Goal: Information Seeking & Learning: Learn about a topic

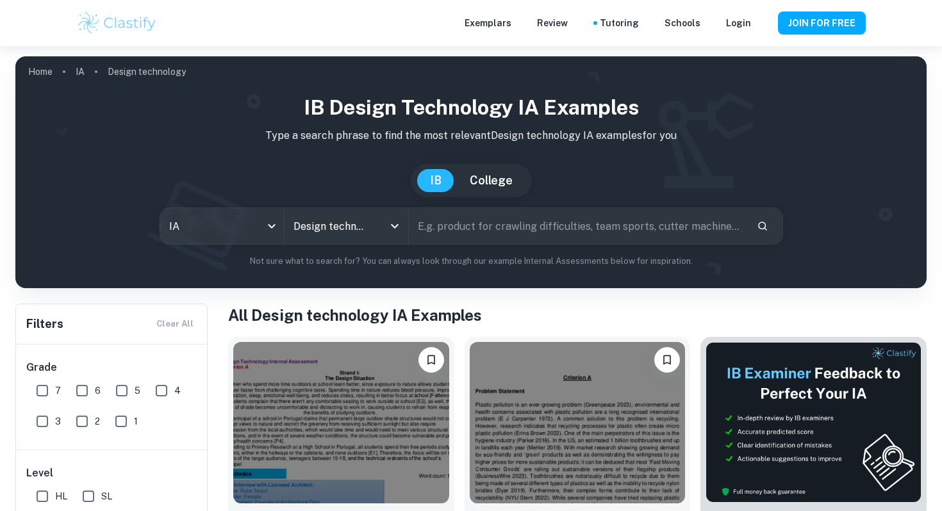
scroll to position [895, 0]
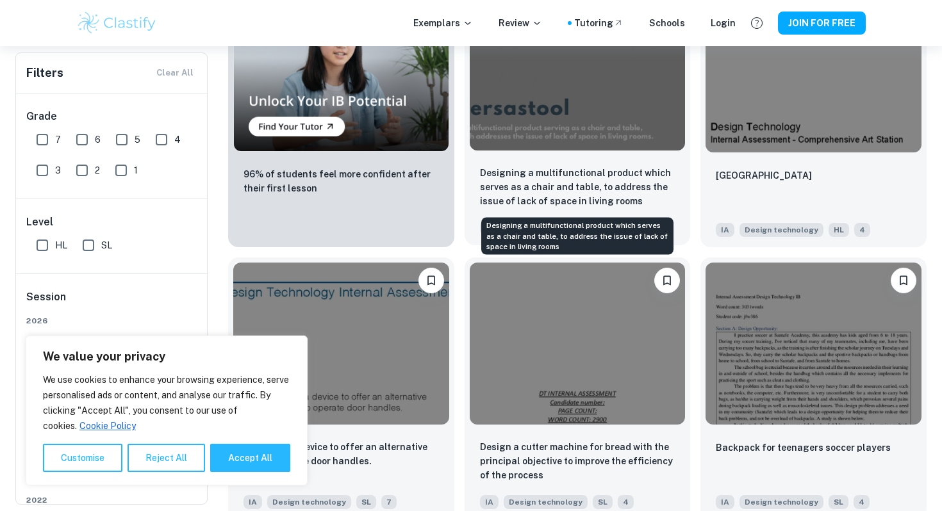
click at [541, 196] on p "Designing a multifunctional product which serves as a chair and table, to addre…" at bounding box center [577, 187] width 195 height 42
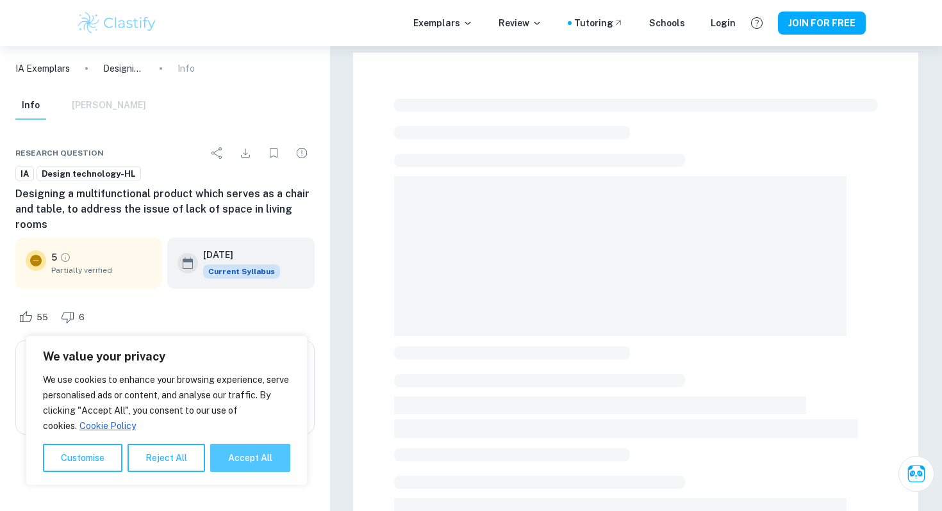
click at [269, 450] on button "Accept All" at bounding box center [250, 458] width 80 height 28
checkbox input "true"
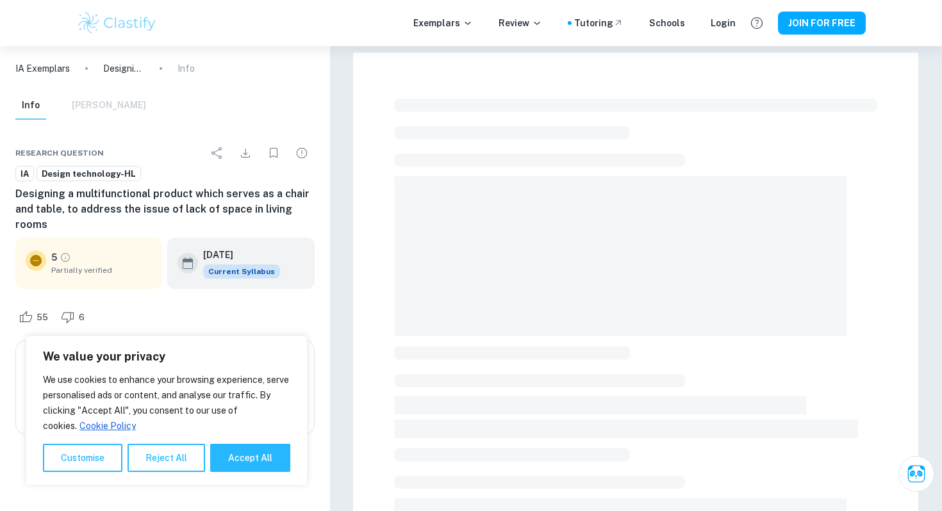
checkbox input "true"
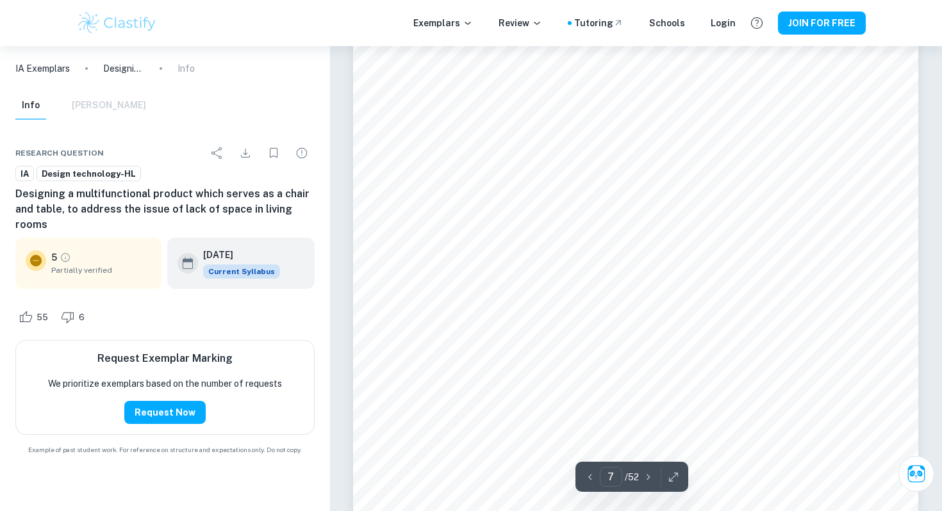
scroll to position [5757, 0]
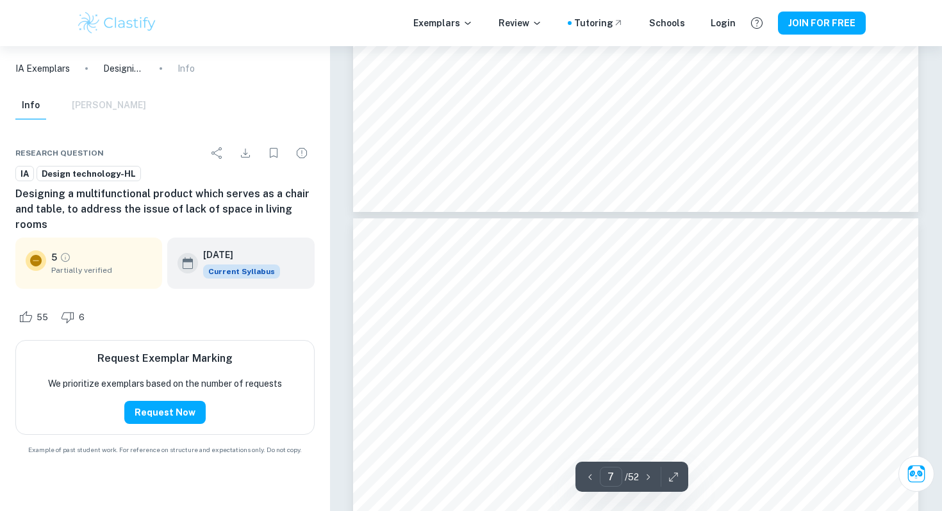
type input "8"
